Goal: Task Accomplishment & Management: Use online tool/utility

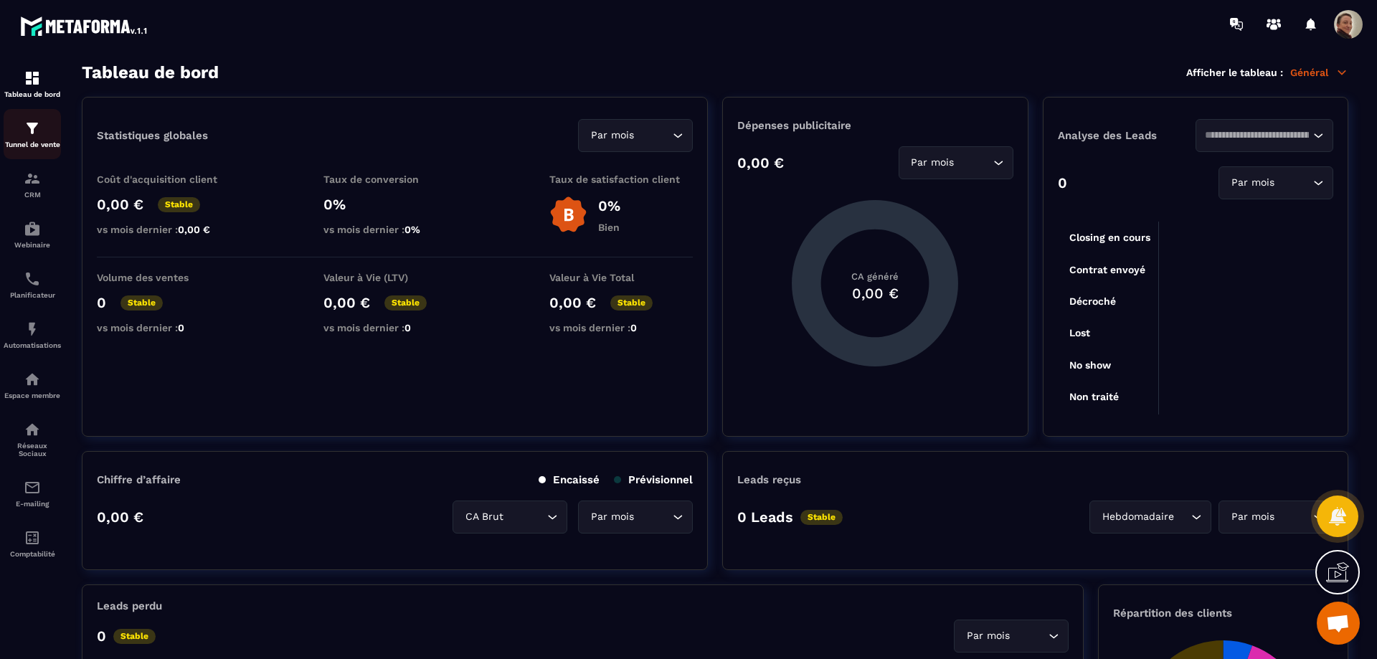
click at [56, 122] on div "Tunnel de vente" at bounding box center [32, 134] width 57 height 29
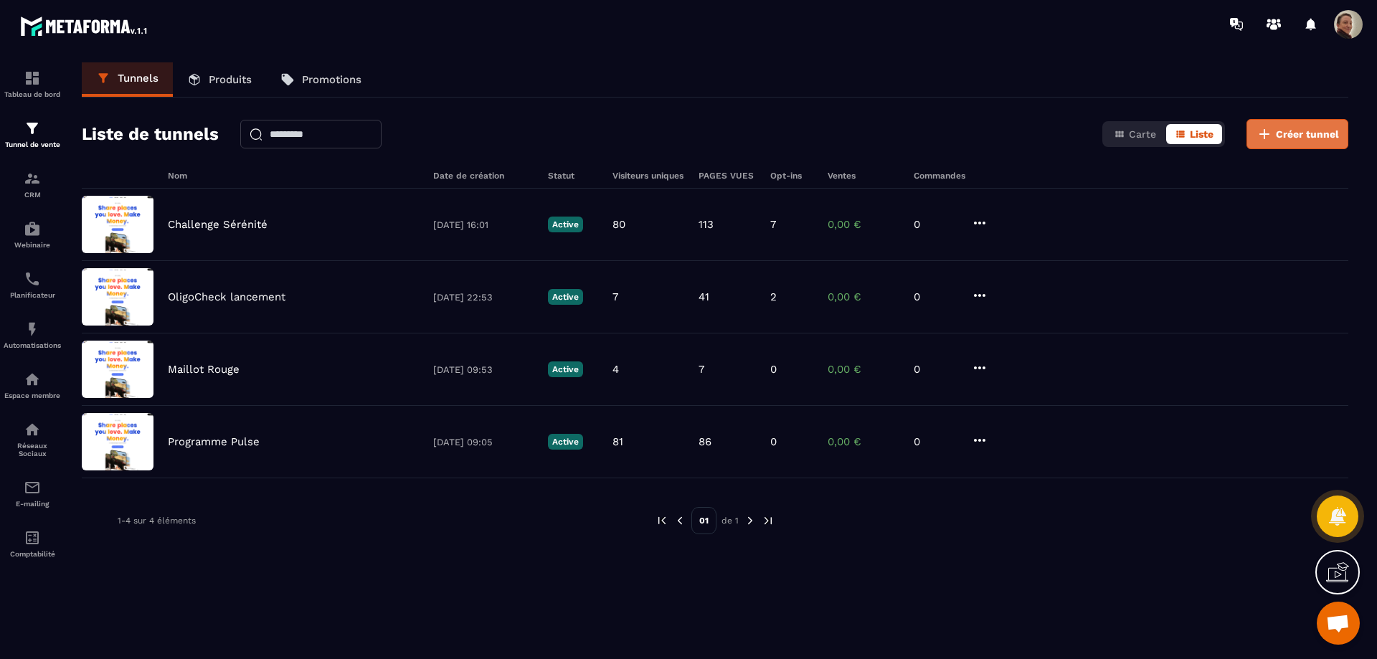
click at [1312, 130] on span "Créer tunnel" at bounding box center [1307, 134] width 63 height 14
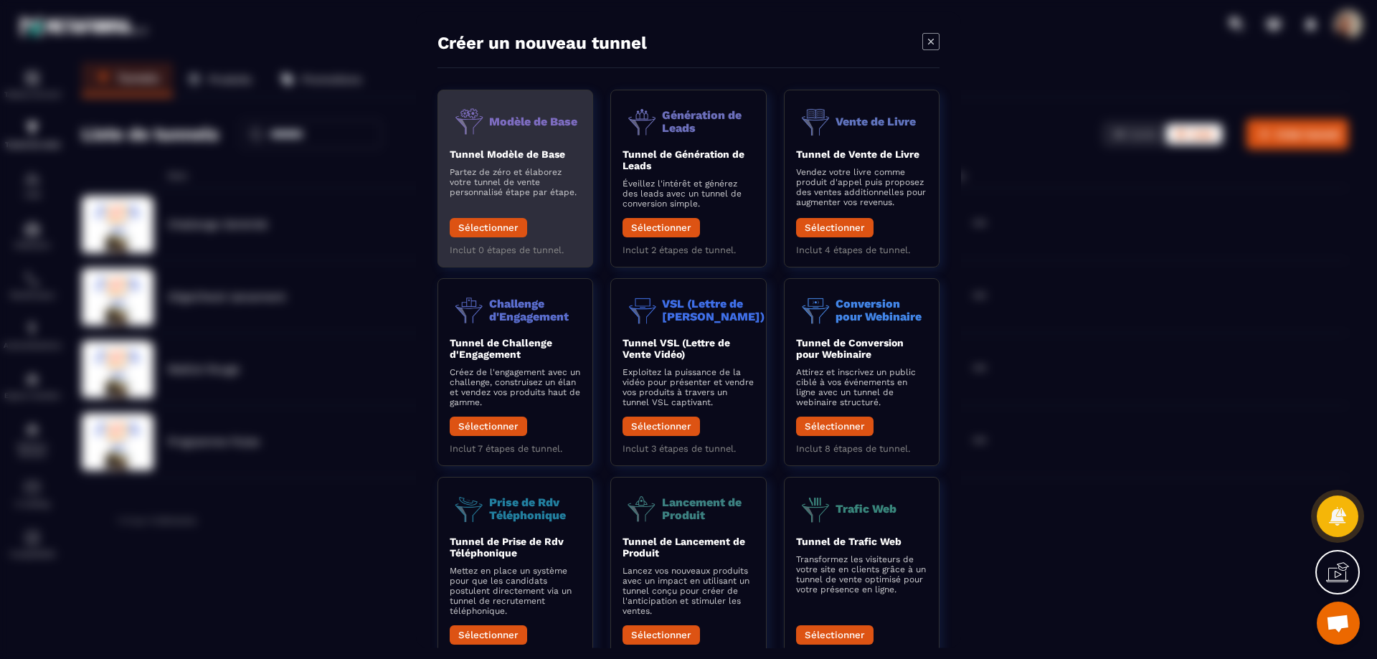
click at [488, 176] on p "Partez de zéro et élaborez votre tunnel de vente personnalisé étape par étape." at bounding box center [515, 182] width 131 height 30
click at [518, 234] on button "Sélectionner" at bounding box center [488, 227] width 77 height 19
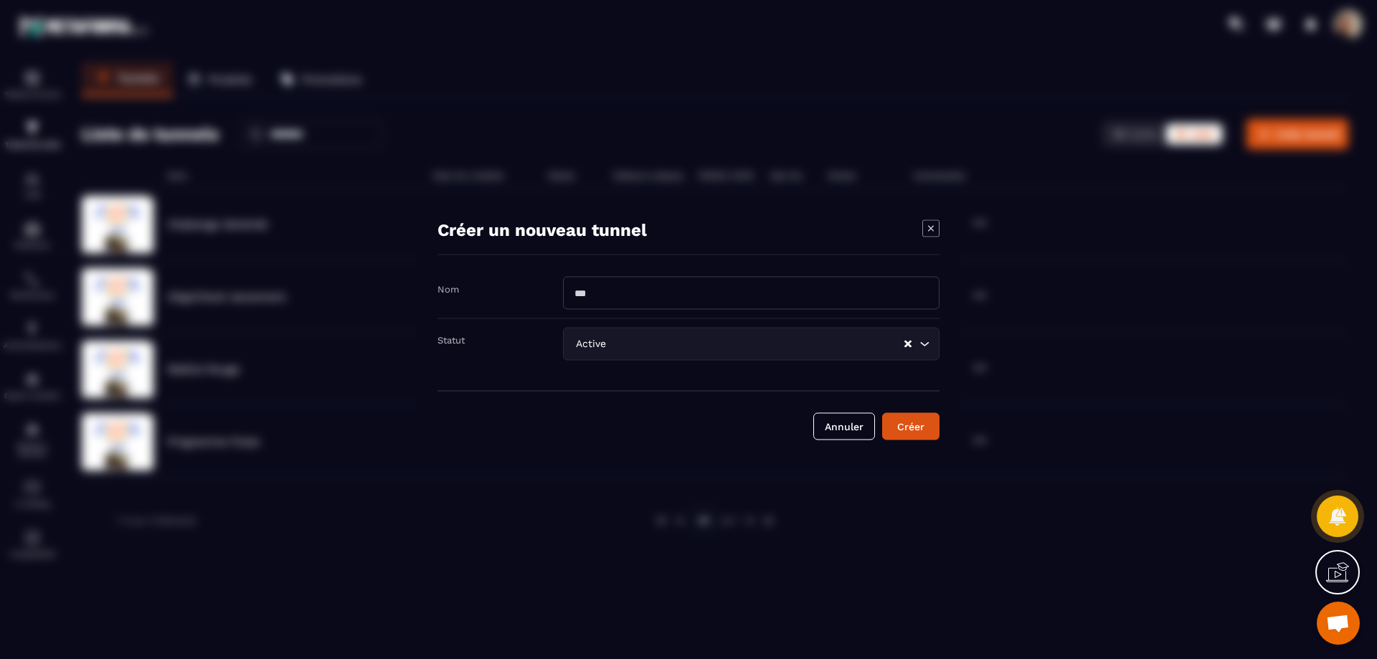
click at [604, 296] on input "Modal window" at bounding box center [751, 292] width 377 height 33
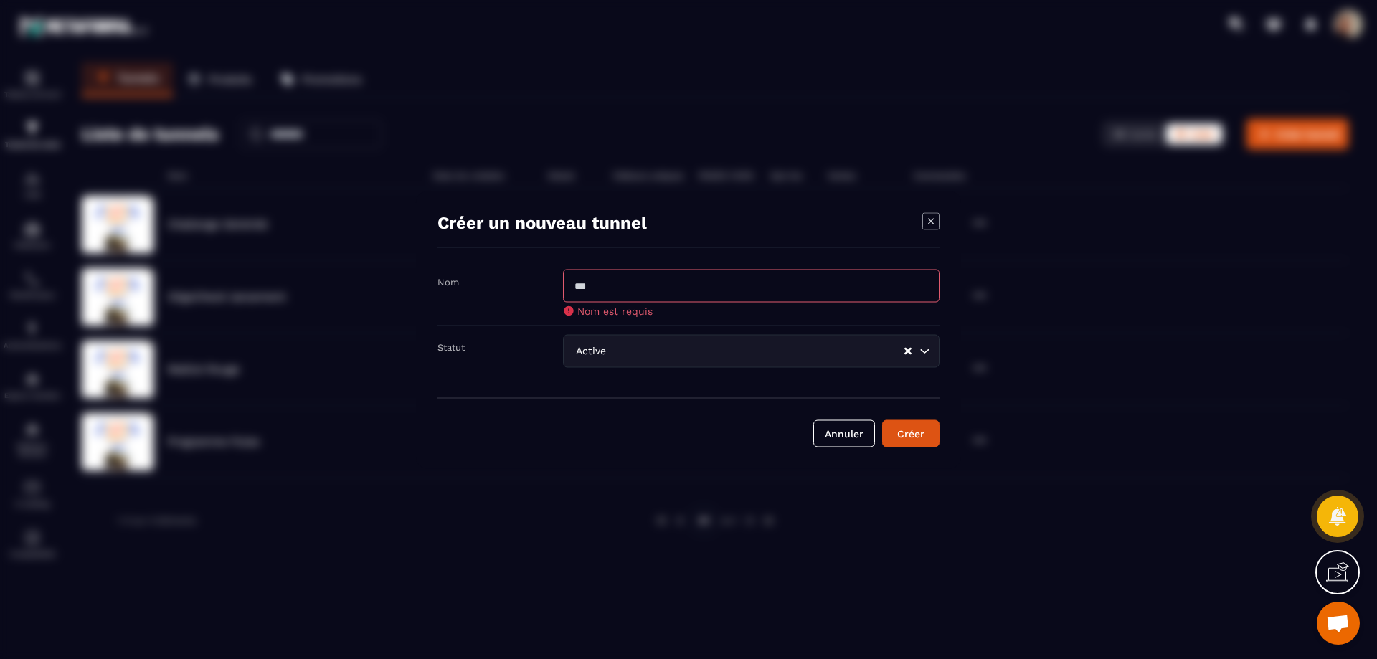
click at [601, 292] on input "Modal window" at bounding box center [751, 285] width 377 height 33
click at [660, 280] on input "Modal window" at bounding box center [751, 285] width 377 height 33
type input "**********"
click at [920, 351] on icon "Search for option" at bounding box center [924, 351] width 14 height 14
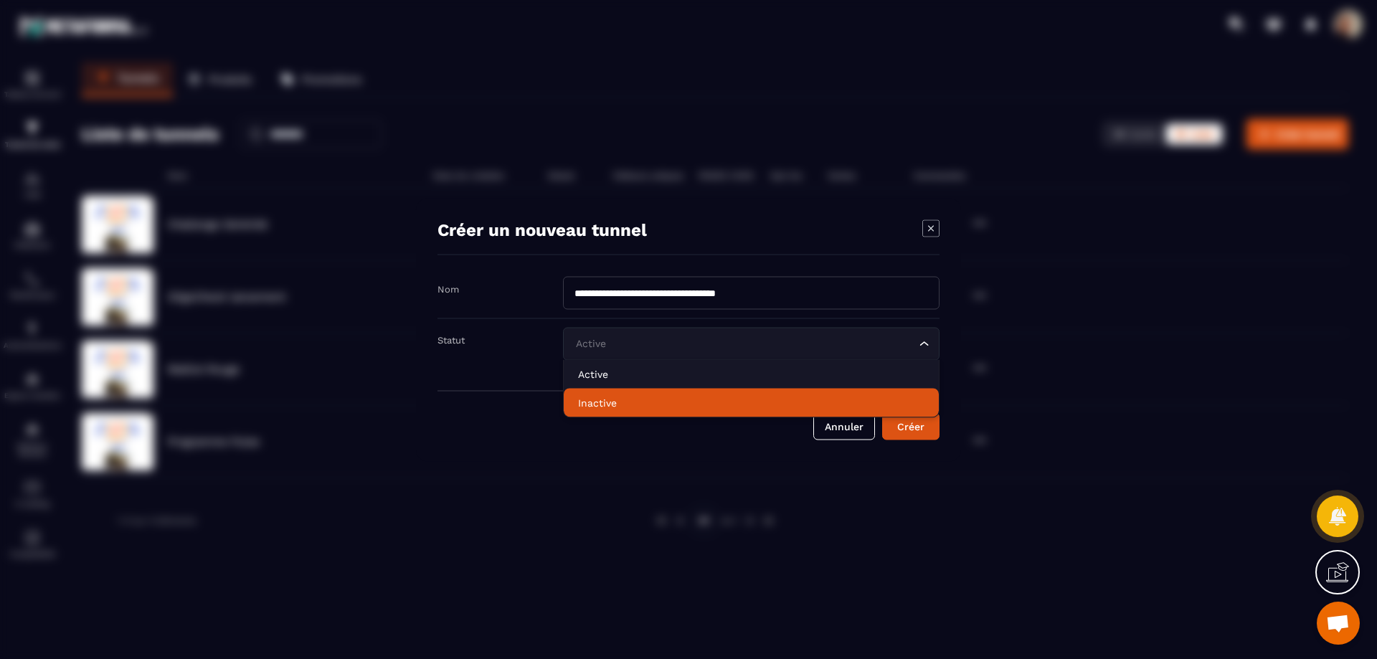
click at [856, 400] on p "Inactive" at bounding box center [751, 402] width 346 height 14
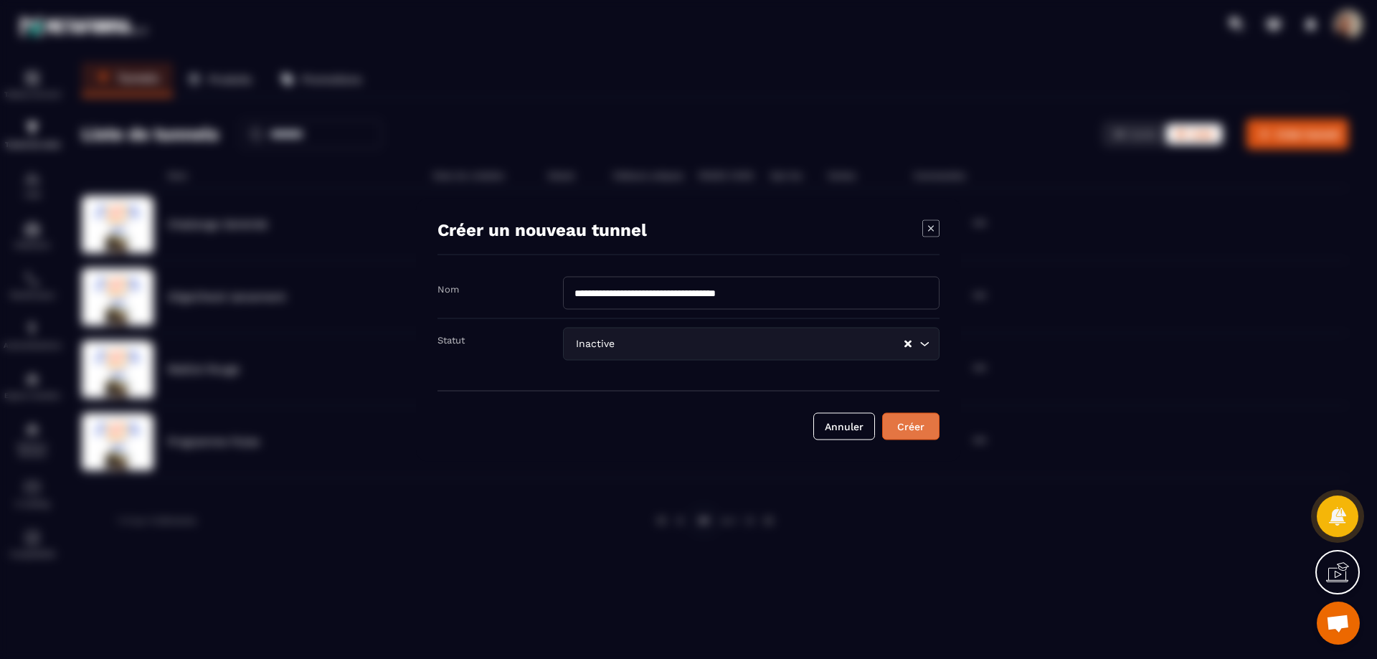
click at [913, 425] on div "Créer" at bounding box center [911, 426] width 39 height 14
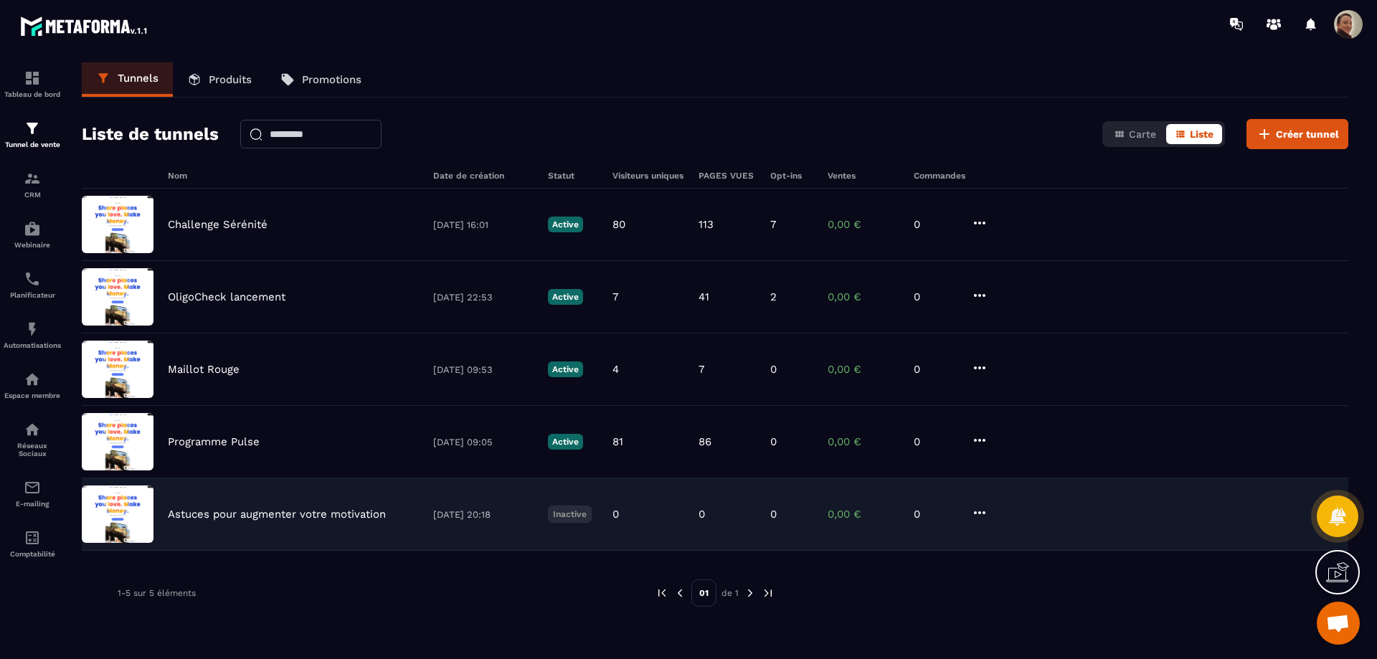
click at [991, 512] on div "Astuces pour augmenter votre motivation [DATE] 20:18 Inactive 0 0 0 0,00 € 0" at bounding box center [715, 514] width 1267 height 72
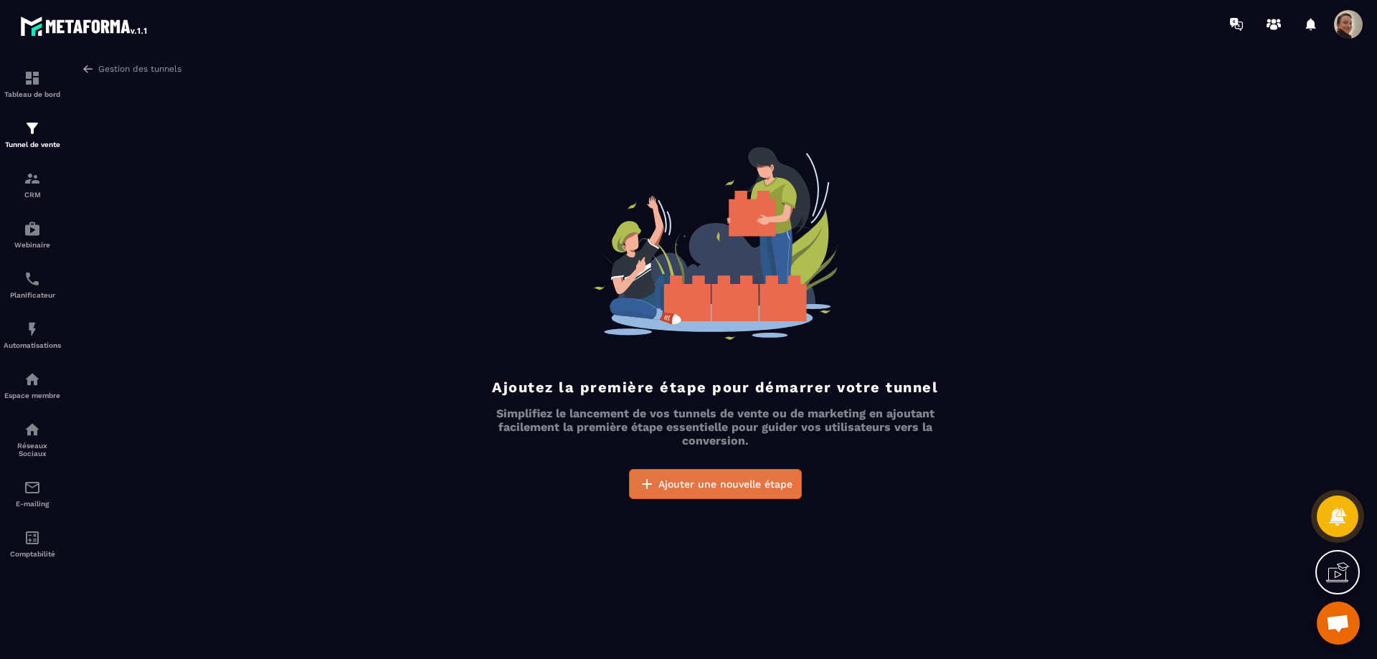
click at [724, 491] on button "Ajouter une nouvelle étape" at bounding box center [715, 484] width 173 height 30
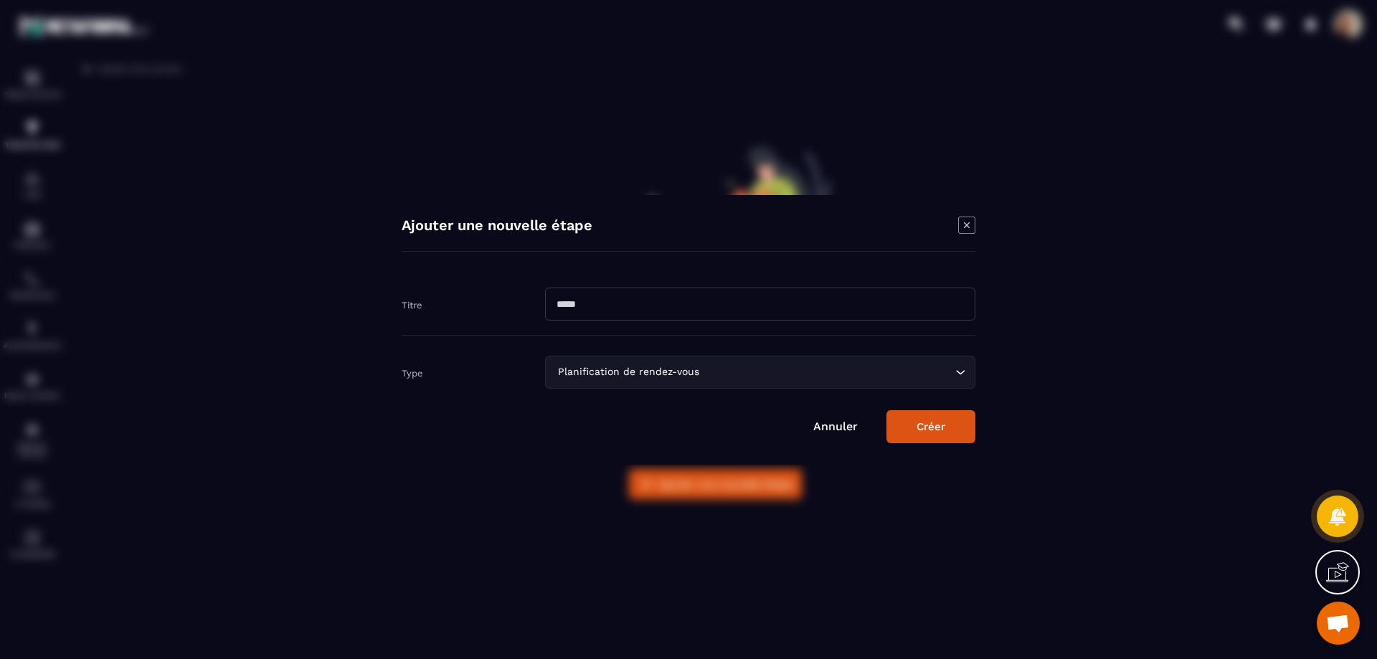
click at [615, 312] on input "Modal window" at bounding box center [760, 304] width 430 height 33
type input "**********"
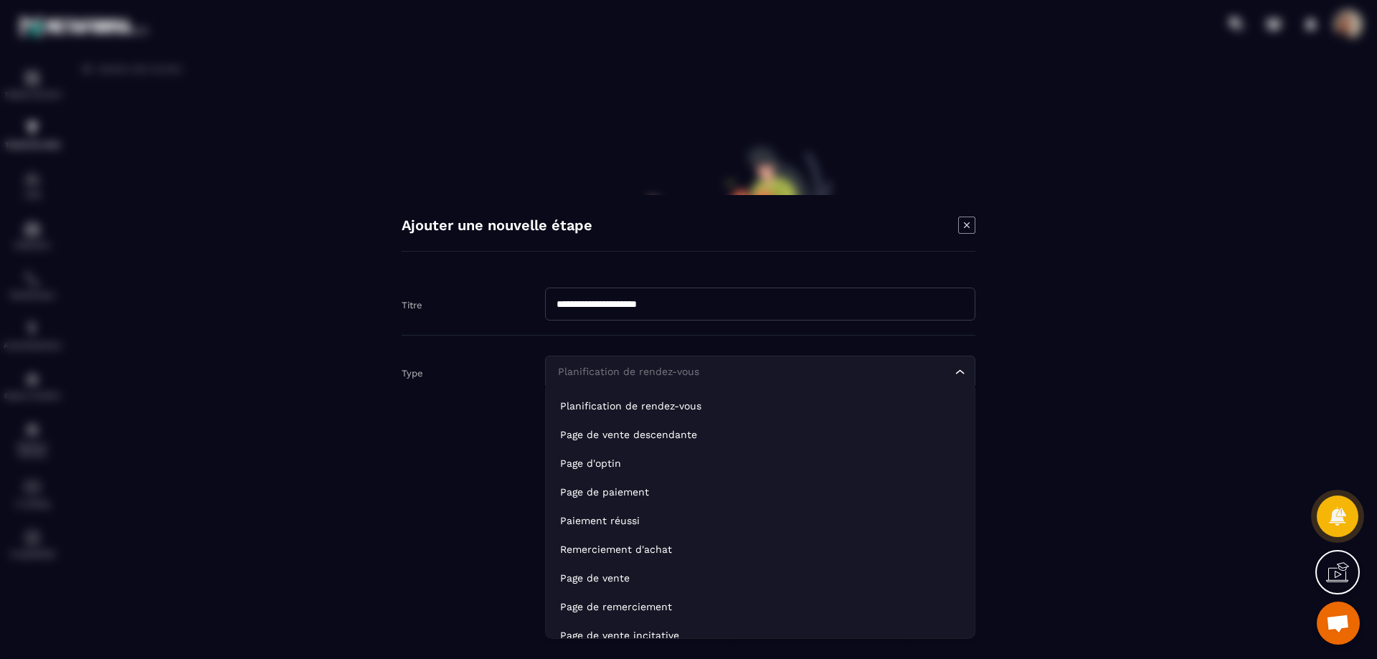
click at [732, 381] on div "Planification de rendez-vous Loading..." at bounding box center [760, 372] width 430 height 33
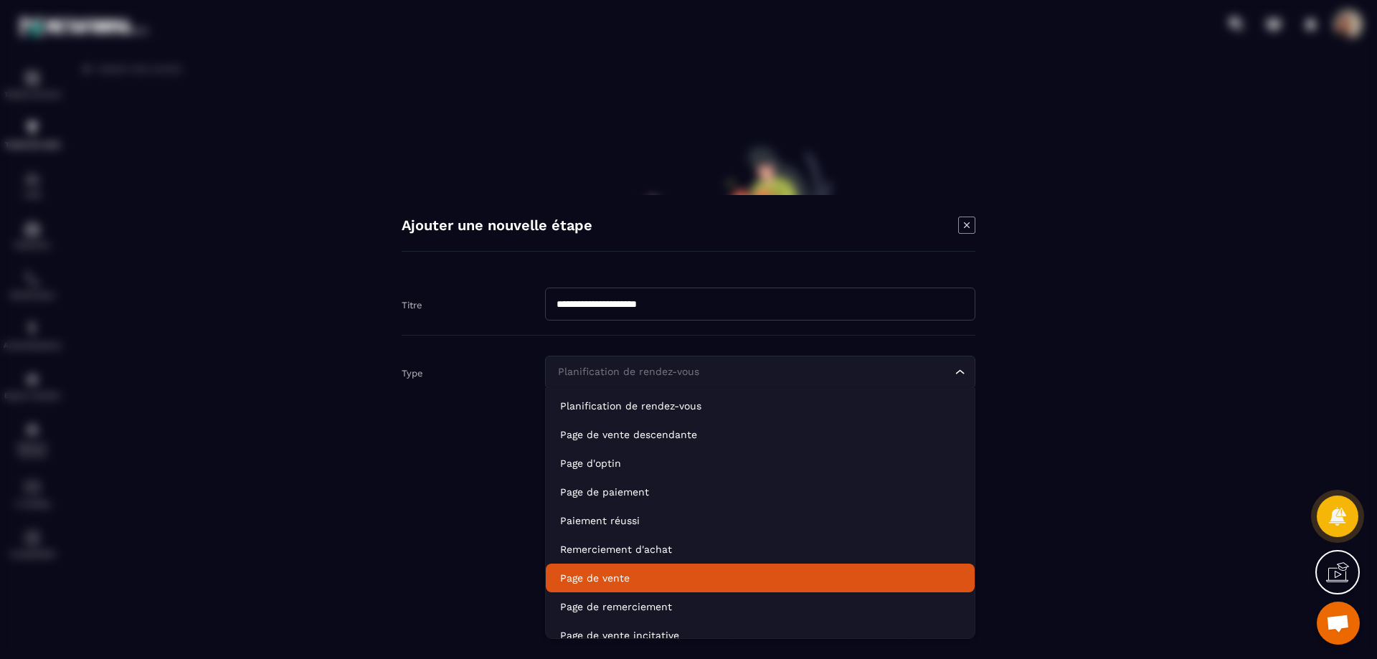
click at [678, 574] on p "Page de vente" at bounding box center [760, 578] width 400 height 14
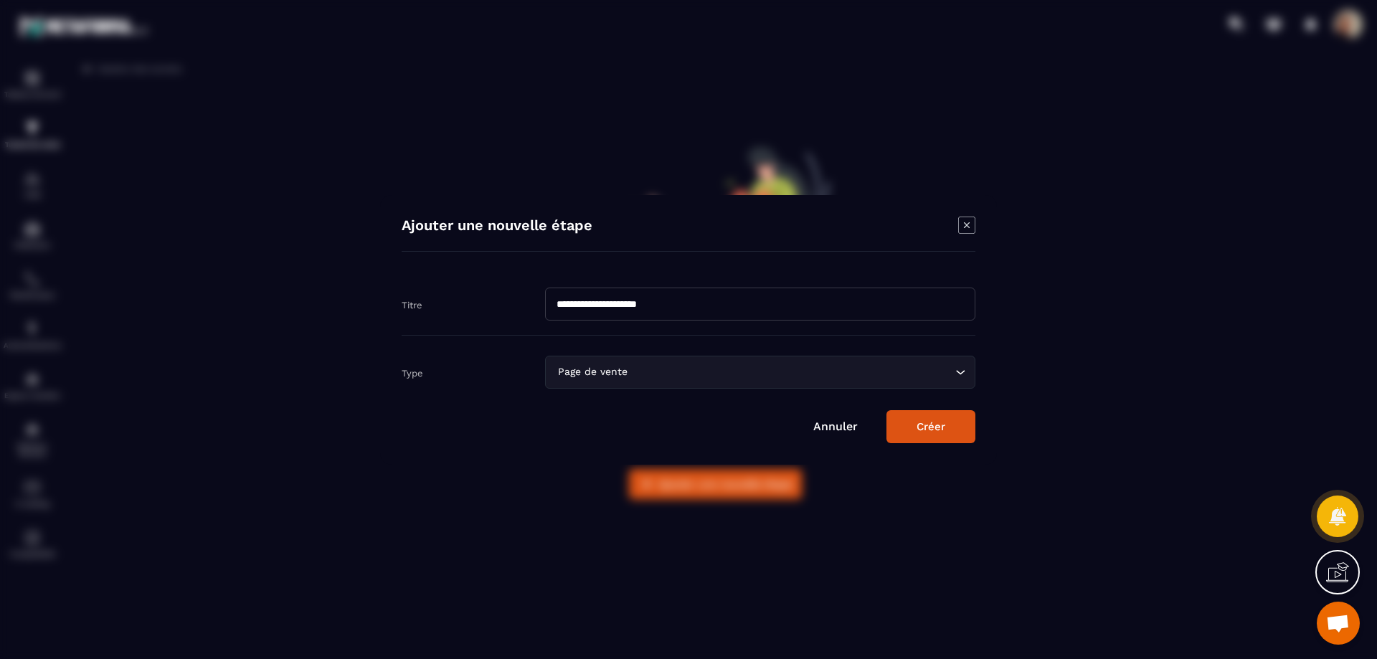
click at [929, 430] on button "Créer" at bounding box center [931, 426] width 89 height 33
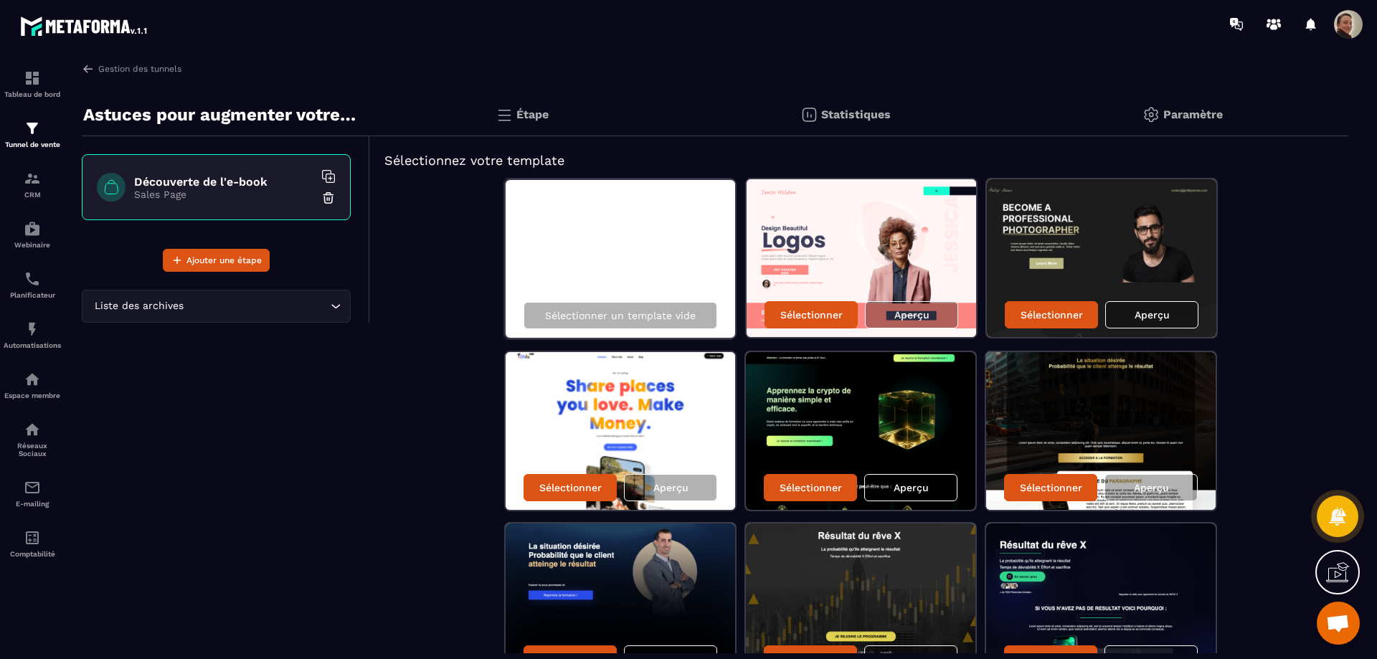
click at [656, 250] on div "Sélectionner un template vide" at bounding box center [620, 259] width 232 height 161
click at [636, 318] on p "Sélectionner un template vide" at bounding box center [620, 315] width 151 height 11
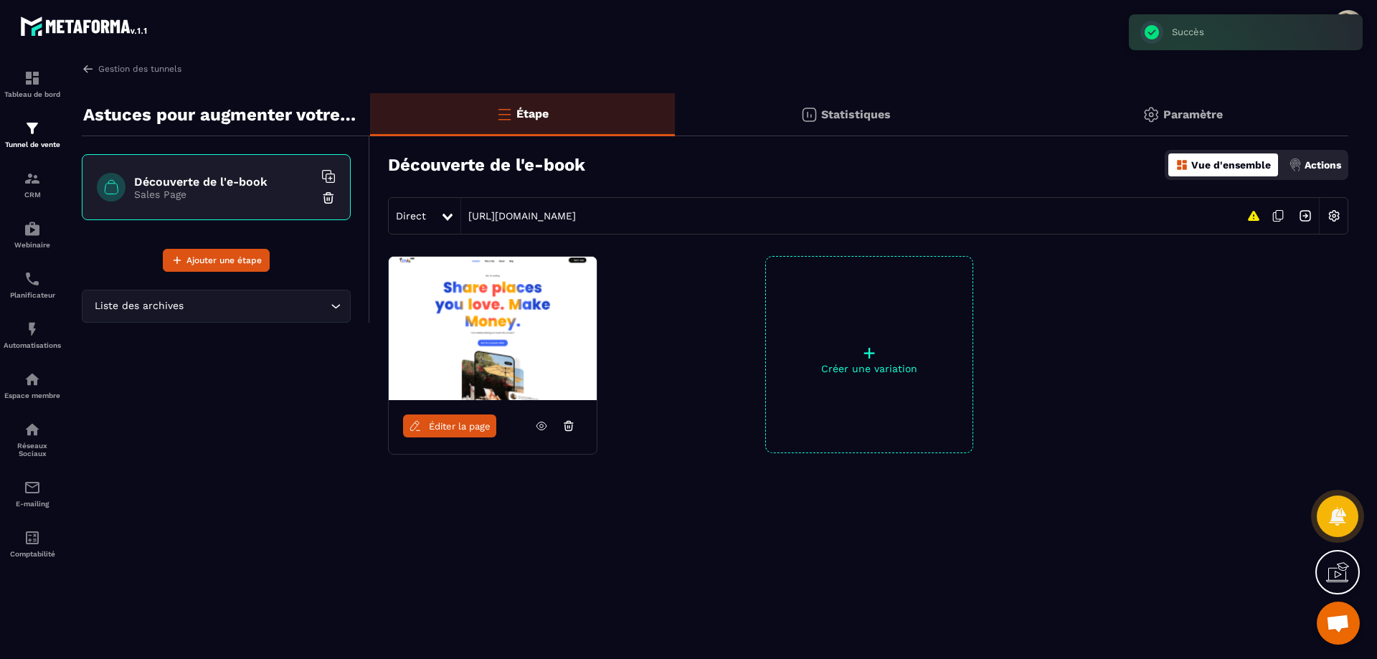
click at [459, 422] on span "Éditer la page" at bounding box center [460, 426] width 62 height 11
